Goal: Download file/media

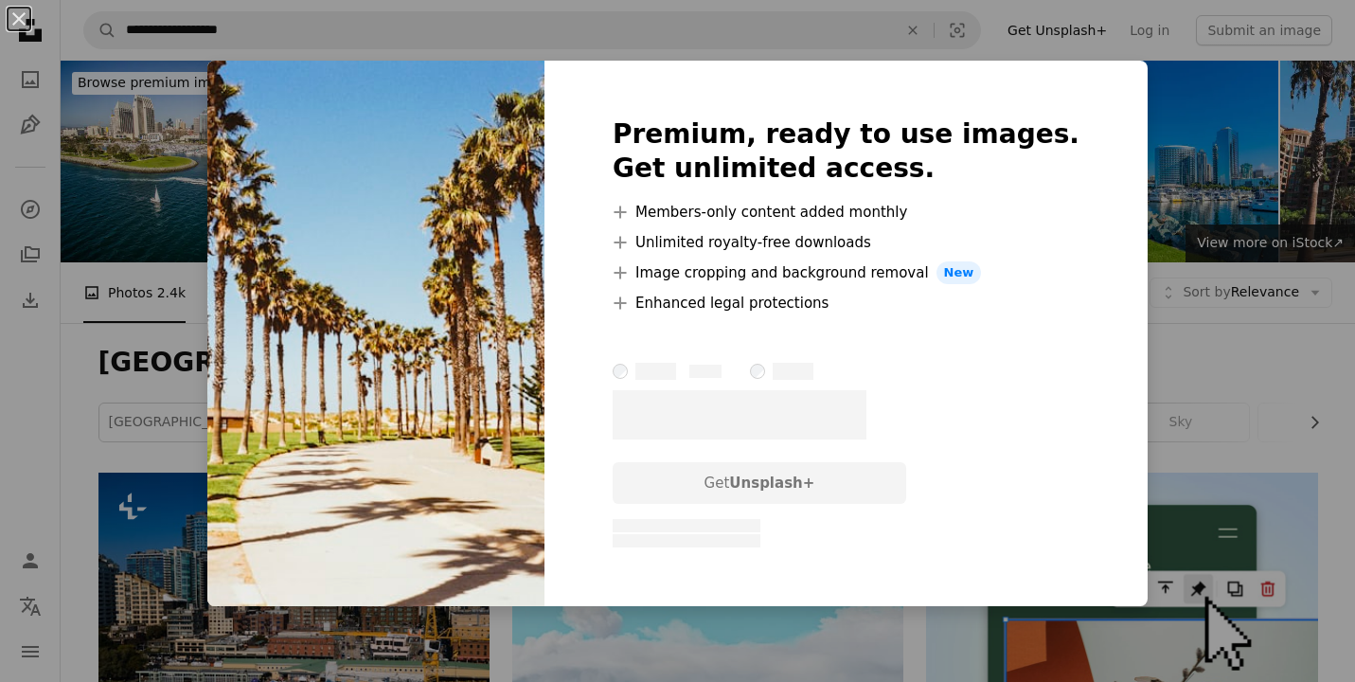
scroll to position [8650, 0]
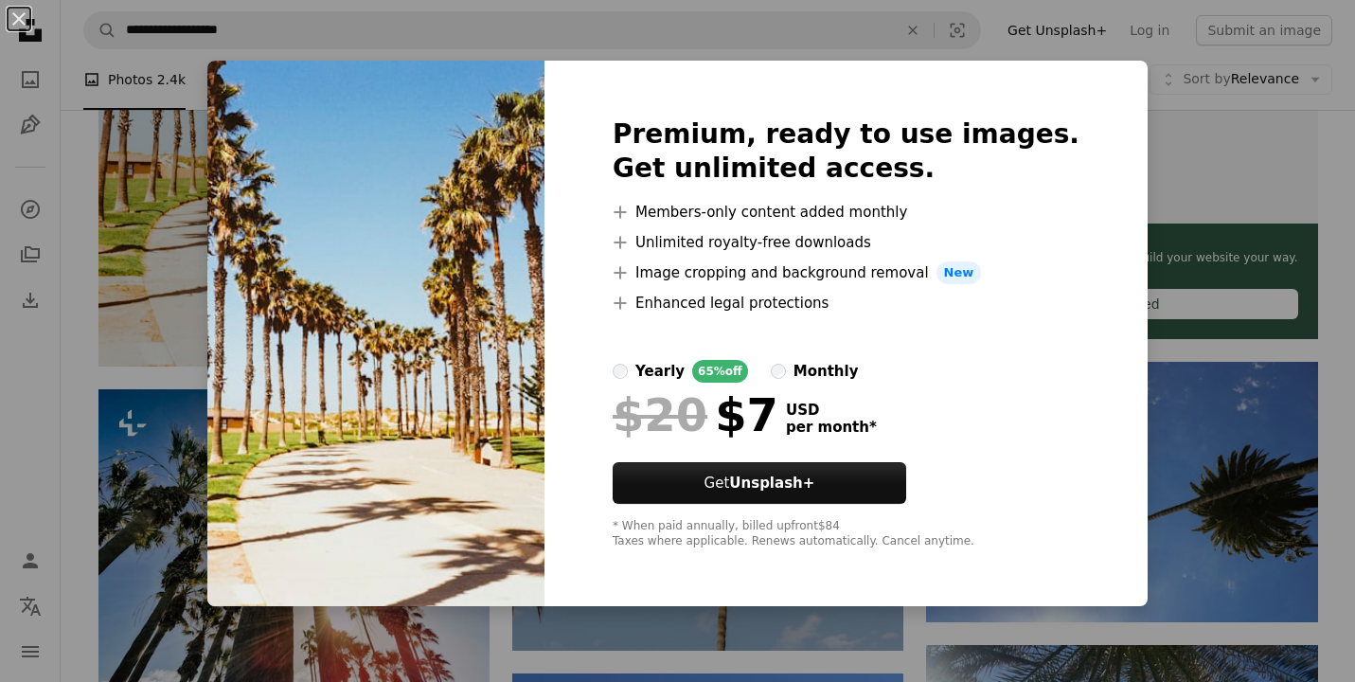
click at [1156, 357] on div "An X shape Premium, ready to use images. Get unlimited access. A plus sign Memb…" at bounding box center [677, 341] width 1355 height 682
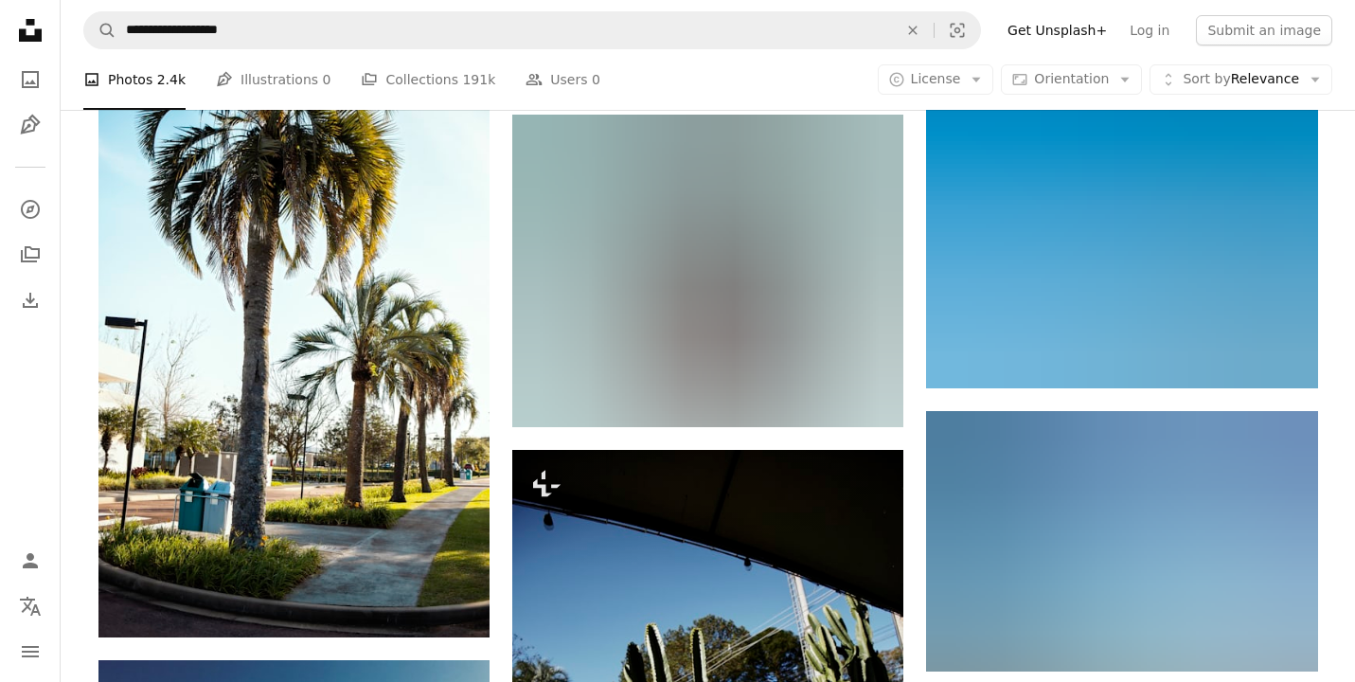
scroll to position [33928, 0]
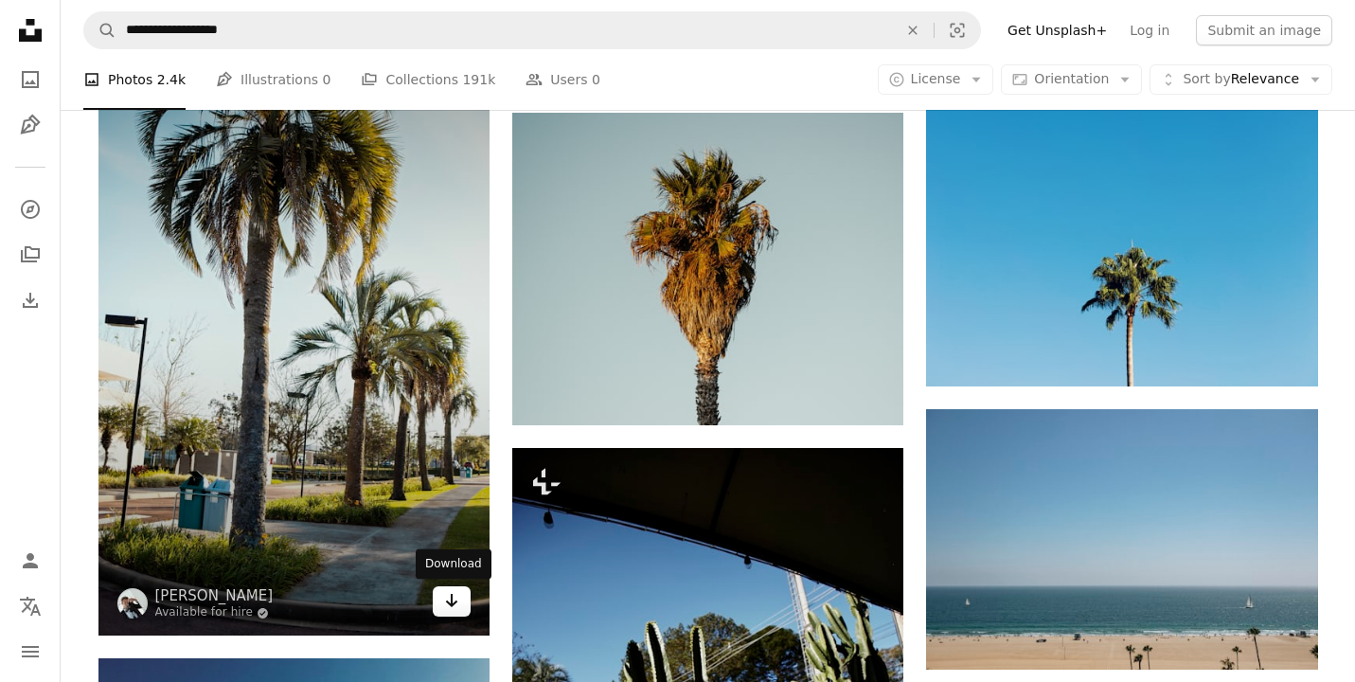
click at [448, 600] on icon "Arrow pointing down" at bounding box center [451, 600] width 15 height 23
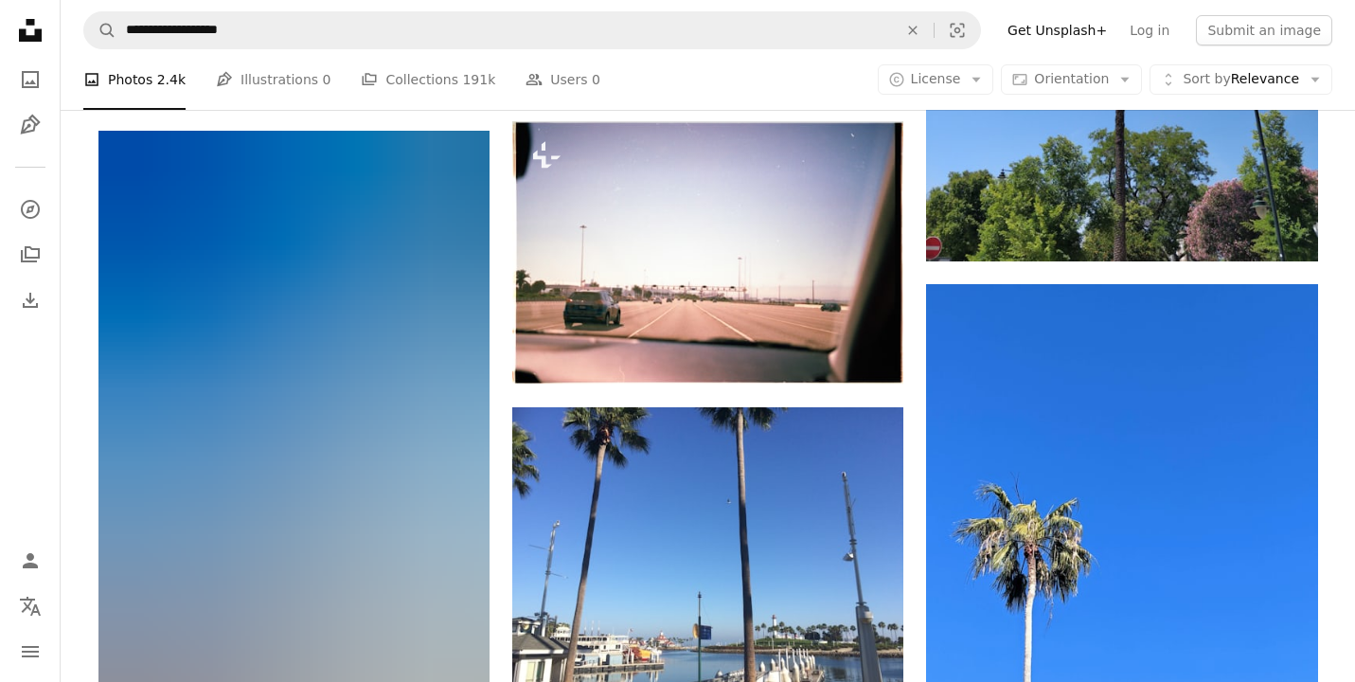
scroll to position [38271, 0]
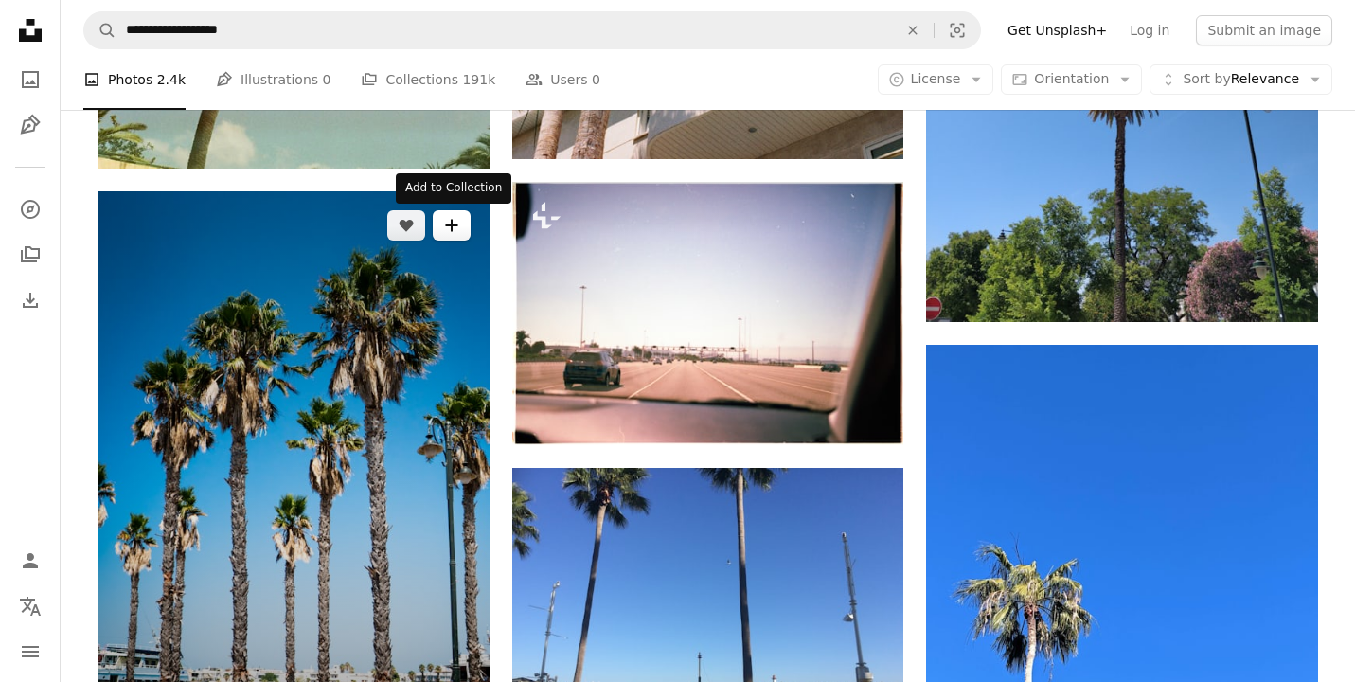
click at [446, 226] on icon "Add to Collection" at bounding box center [451, 226] width 12 height 12
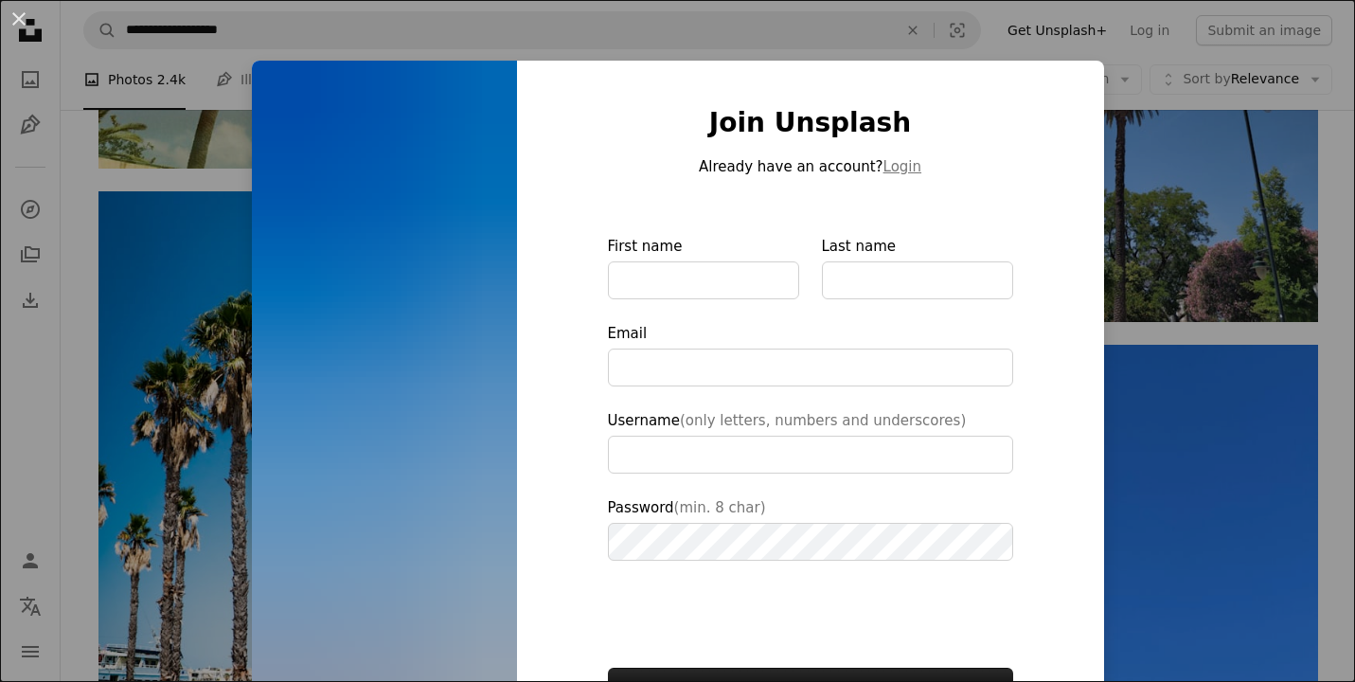
scroll to position [115, 0]
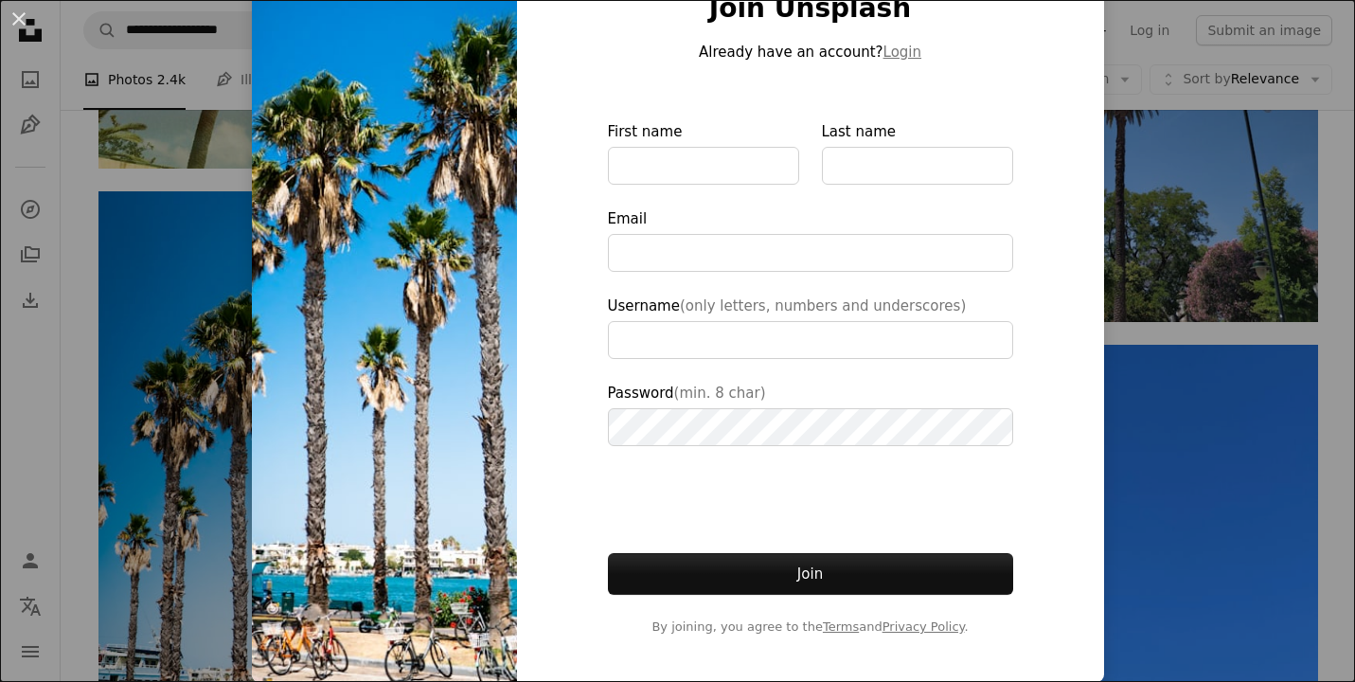
click at [132, 482] on div "An X shape Join Unsplash Already have an account? Login First name Last name Em…" at bounding box center [677, 341] width 1355 height 682
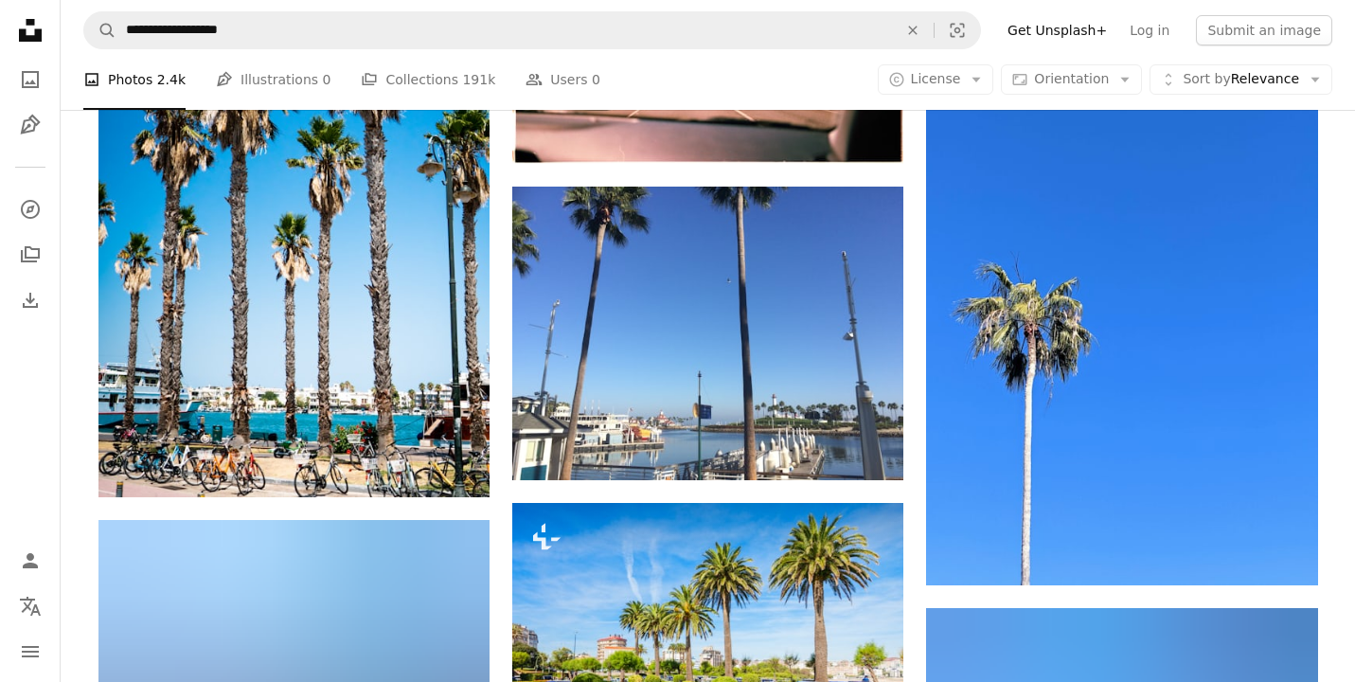
scroll to position [38547, 0]
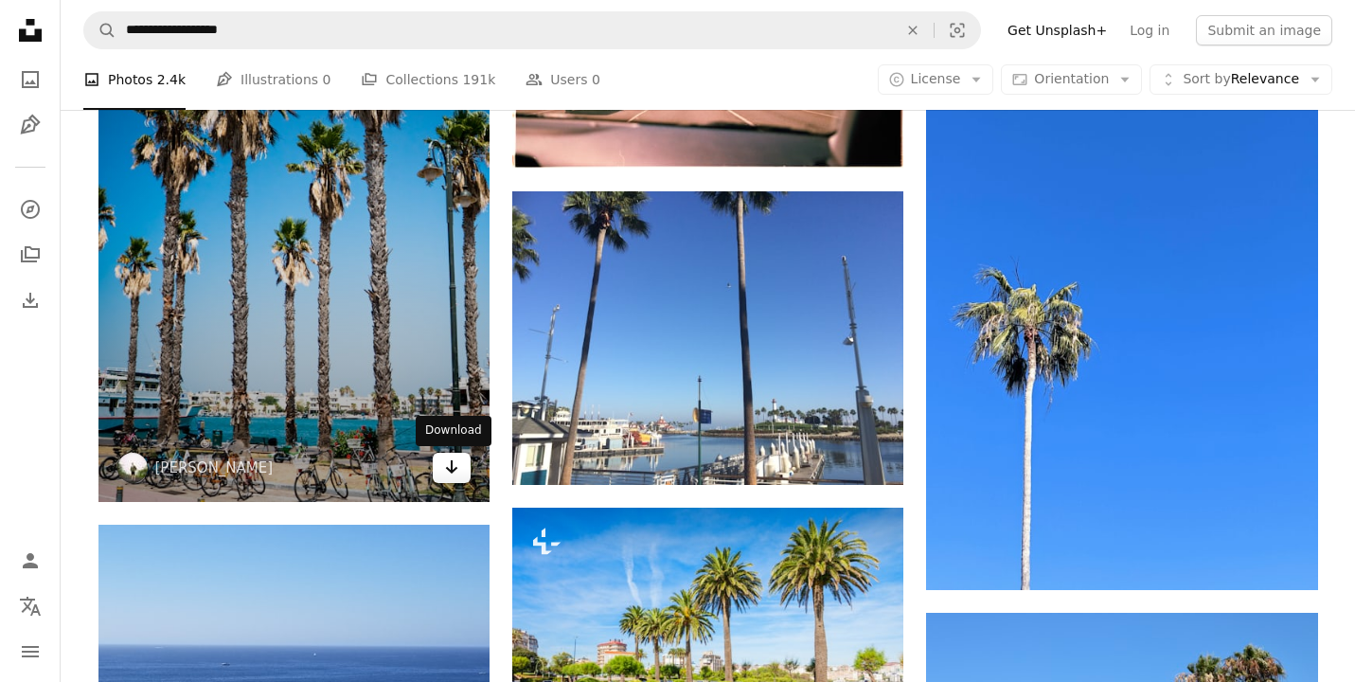
click at [438, 473] on link "Arrow pointing down" at bounding box center [452, 468] width 38 height 30
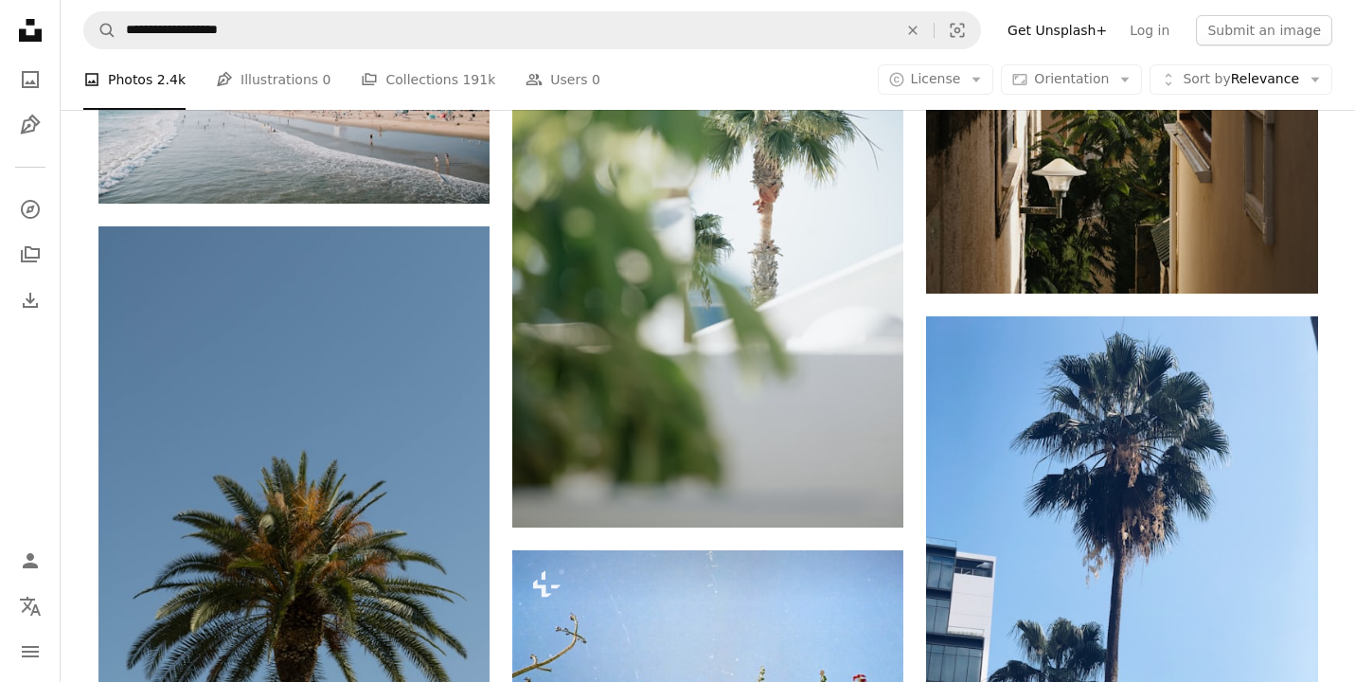
scroll to position [45178, 0]
